Goal: Task Accomplishment & Management: Complete application form

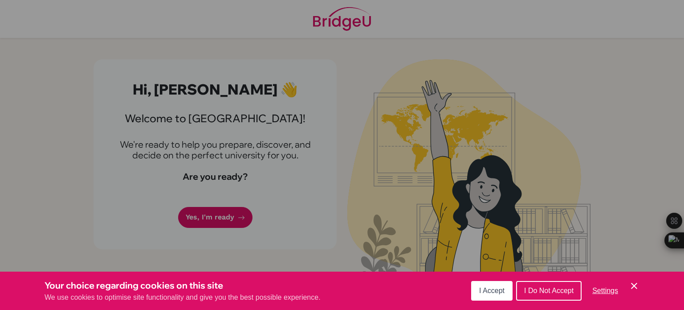
click at [632, 287] on icon "Cookie Control Close Icon" at bounding box center [634, 285] width 11 height 11
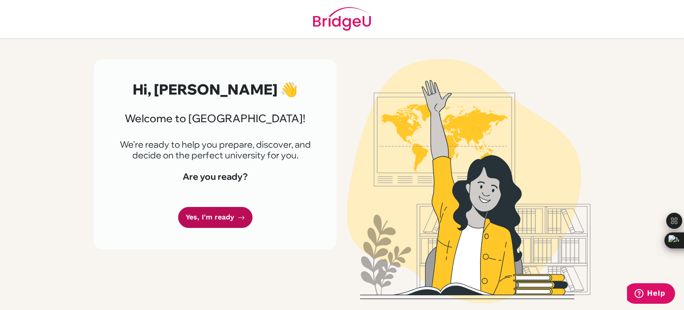
click at [222, 207] on link "Yes, I'm ready" at bounding box center [215, 217] width 74 height 21
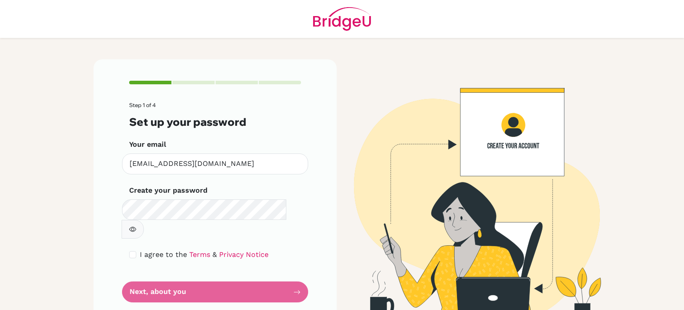
click at [231, 274] on form "Step 1 of 4 Set up your password Your email snis0581@snis.edu.in Invalid email …" at bounding box center [215, 202] width 172 height 200
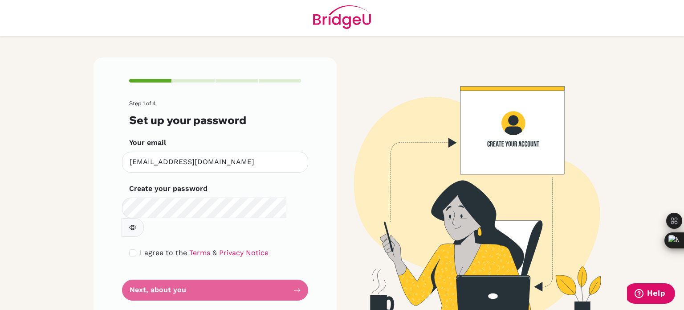
click at [238, 271] on form "Step 1 of 4 Set up your password Your email snis0581@snis.edu.in Invalid email …" at bounding box center [215, 200] width 172 height 200
click at [279, 269] on form "Step 1 of 4 Set up your password Your email snis0581@snis.edu.in Invalid email …" at bounding box center [215, 200] width 172 height 200
click at [289, 269] on form "Step 1 of 4 Set up your password Your email snis0581@snis.edu.in Invalid email …" at bounding box center [215, 200] width 172 height 200
click at [255, 262] on form "Step 1 of 4 Set up your password Your email snis0581@snis.edu.in Invalid email …" at bounding box center [215, 200] width 172 height 200
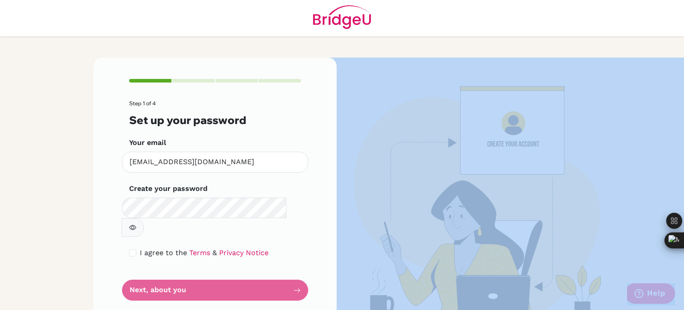
click at [255, 262] on form "Step 1 of 4 Set up your password Your email snis0581@snis.edu.in Invalid email …" at bounding box center [215, 200] width 172 height 200
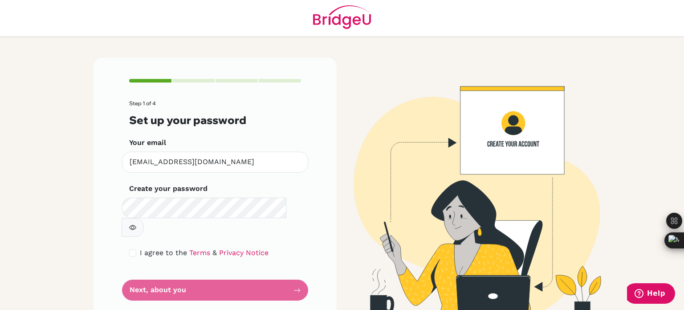
click at [182, 274] on form "Step 1 of 4 Set up your password Your email snis0581@snis.edu.in Invalid email …" at bounding box center [215, 200] width 172 height 200
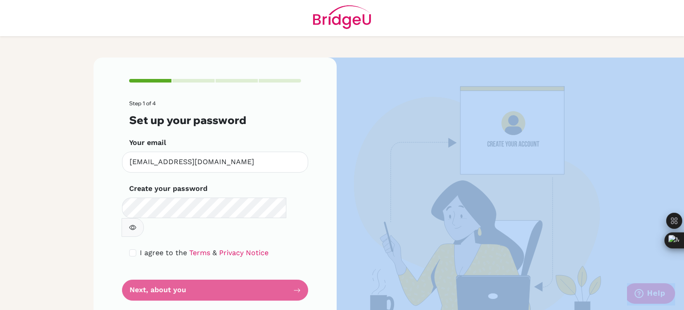
click at [182, 274] on form "Step 1 of 4 Set up your password Your email snis0581@snis.edu.in Invalid email …" at bounding box center [215, 200] width 172 height 200
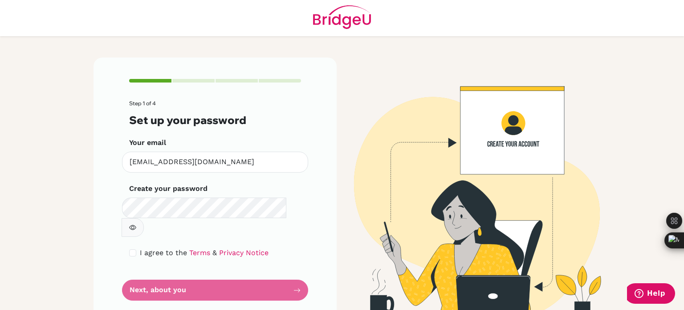
click at [182, 274] on form "Step 1 of 4 Set up your password Your email snis0581@snis.edu.in Invalid email …" at bounding box center [215, 200] width 172 height 200
click at [297, 270] on form "Step 1 of 4 Set up your password Your email snis0581@snis.edu.in Invalid email …" at bounding box center [215, 200] width 172 height 200
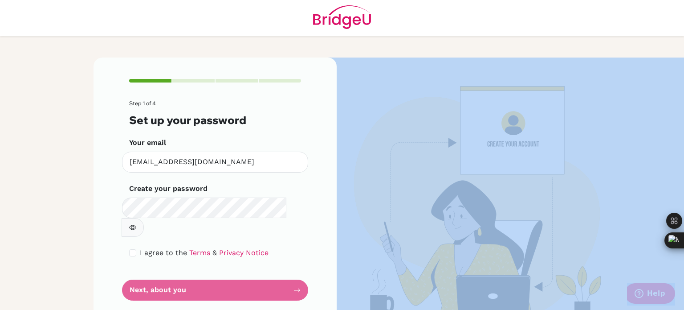
click at [297, 270] on form "Step 1 of 4 Set up your password Your email snis0581@snis.edu.in Invalid email …" at bounding box center [215, 200] width 172 height 200
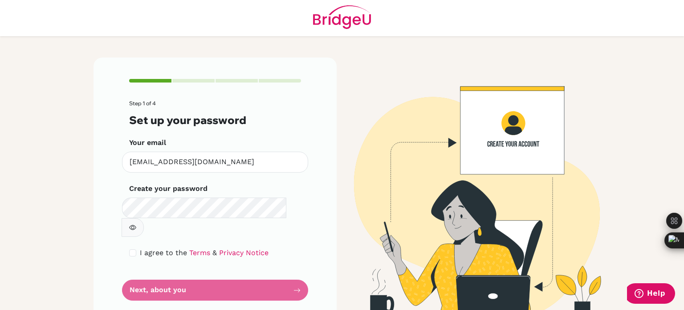
click at [297, 270] on form "Step 1 of 4 Set up your password Your email snis0581@snis.edu.in Invalid email …" at bounding box center [215, 200] width 172 height 200
click at [257, 277] on form "Step 1 of 4 Set up your password Your email snis0581@snis.edu.in Invalid email …" at bounding box center [215, 200] width 172 height 200
click at [245, 275] on form "Step 1 of 4 Set up your password Your email snis0581@snis.edu.in Invalid email …" at bounding box center [215, 200] width 172 height 200
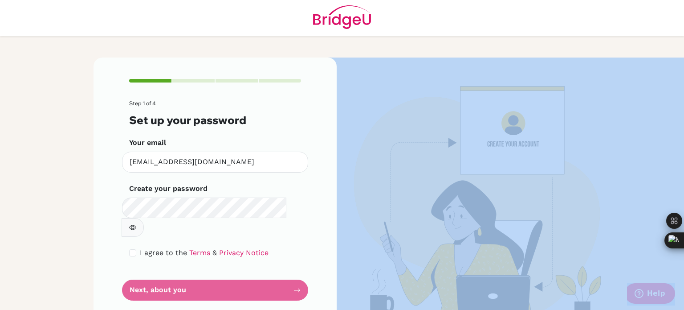
click at [245, 275] on form "Step 1 of 4 Set up your password Your email snis0581@snis.edu.in Invalid email …" at bounding box center [215, 200] width 172 height 200
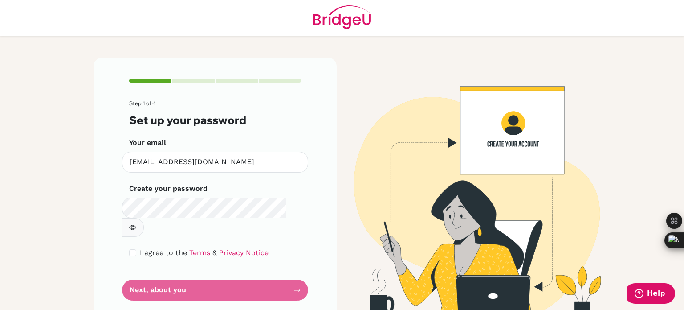
click at [291, 265] on form "Step 1 of 4 Set up your password Your email snis0581@snis.edu.in Invalid email …" at bounding box center [215, 200] width 172 height 200
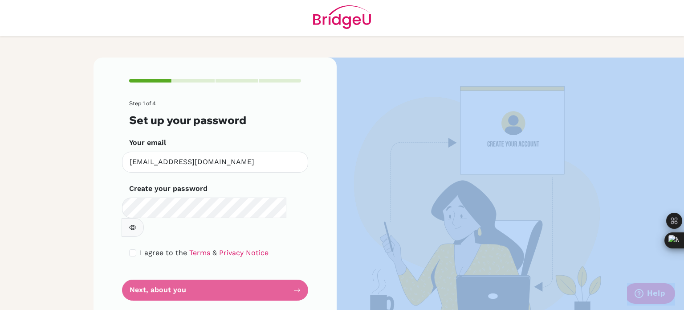
click at [291, 265] on form "Step 1 of 4 Set up your password Your email snis0581@snis.edu.in Invalid email …" at bounding box center [215, 200] width 172 height 200
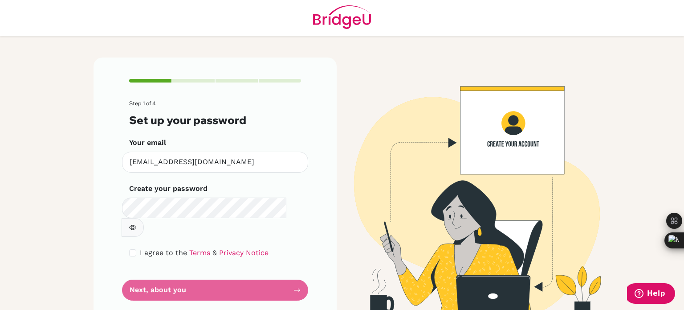
click at [212, 309] on div "Step 1 of 4 Set up your password Your email snis0581@snis.edu.in Invalid email …" at bounding box center [342, 182] width 508 height 293
click at [229, 270] on form "Step 1 of 4 Set up your password Your email snis0581@snis.edu.in Invalid email …" at bounding box center [215, 200] width 172 height 200
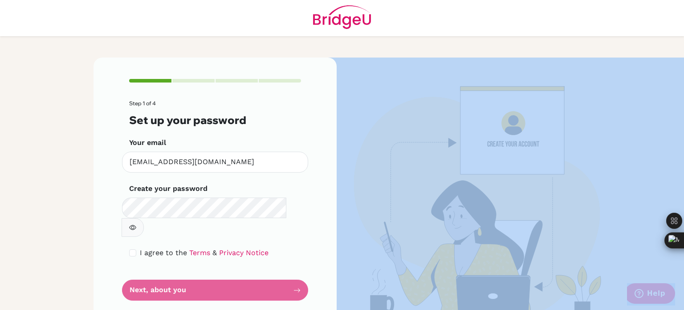
click at [229, 270] on form "Step 1 of 4 Set up your password Your email snis0581@snis.edu.in Invalid email …" at bounding box center [215, 200] width 172 height 200
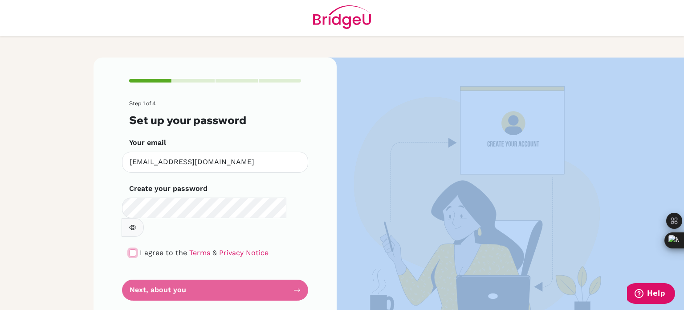
click at [132, 249] on input "checkbox" at bounding box center [132, 252] width 7 height 7
checkbox input "true"
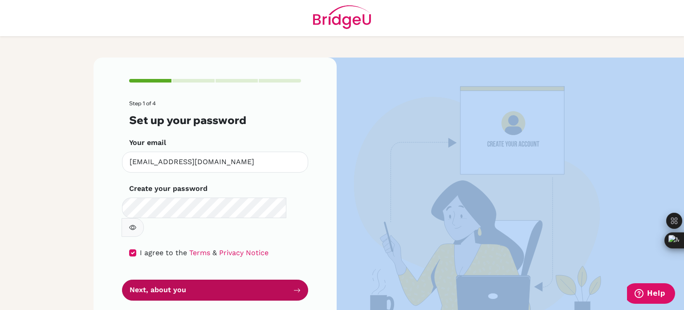
click at [160, 279] on button "Next, about you" at bounding box center [215, 289] width 186 height 21
